Goal: Check status: Check status

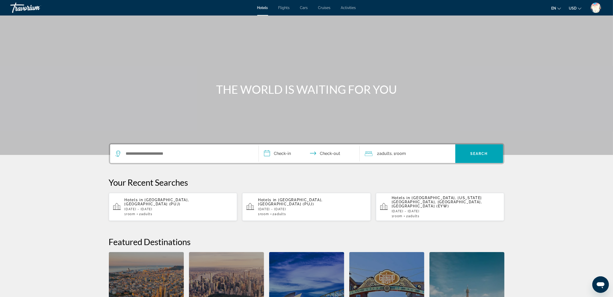
click at [595, 9] on img "User Menu" at bounding box center [596, 8] width 10 height 10
click at [562, 49] on link "My Account" at bounding box center [563, 50] width 25 height 7
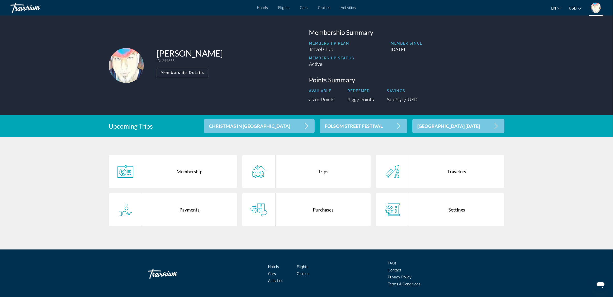
click at [319, 172] on div "Trips" at bounding box center [323, 171] width 95 height 33
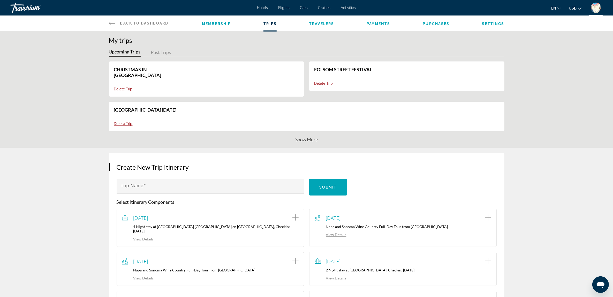
click at [131, 52] on button "Upcoming Trips" at bounding box center [125, 53] width 32 height 8
click at [305, 137] on button "Show More" at bounding box center [306, 140] width 22 height 6
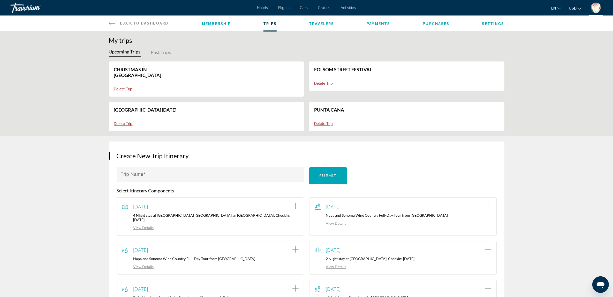
scroll to position [97, 0]
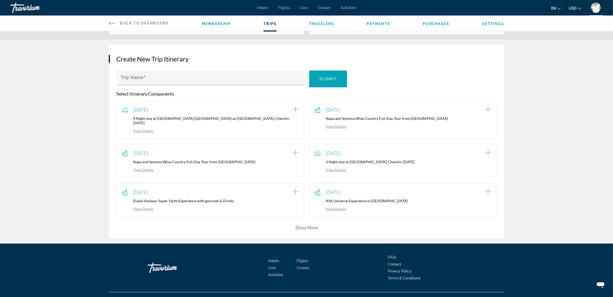
click at [308, 225] on button "Show More" at bounding box center [306, 228] width 22 height 6
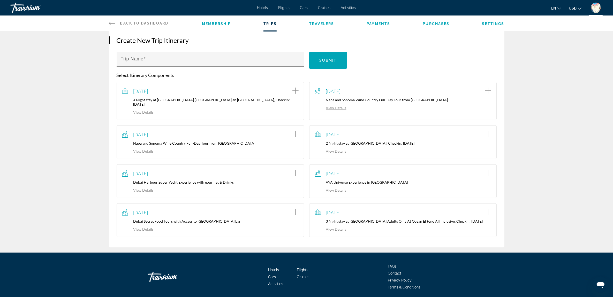
scroll to position [125, 0]
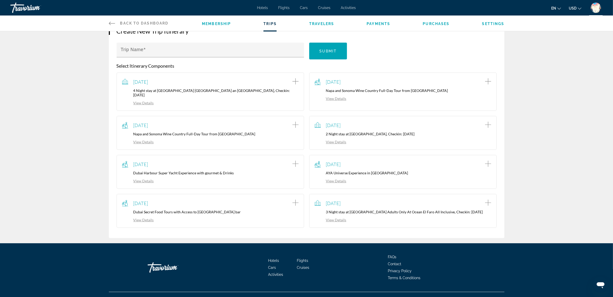
click at [336, 218] on link "View Details" at bounding box center [331, 220] width 32 height 4
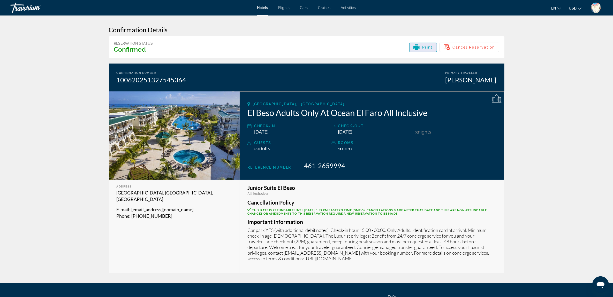
click at [425, 48] on span "Print" at bounding box center [427, 47] width 11 height 4
click at [22, 8] on div "Travorium" at bounding box center [36, 7] width 52 height 13
